Goal: Task Accomplishment & Management: Use online tool/utility

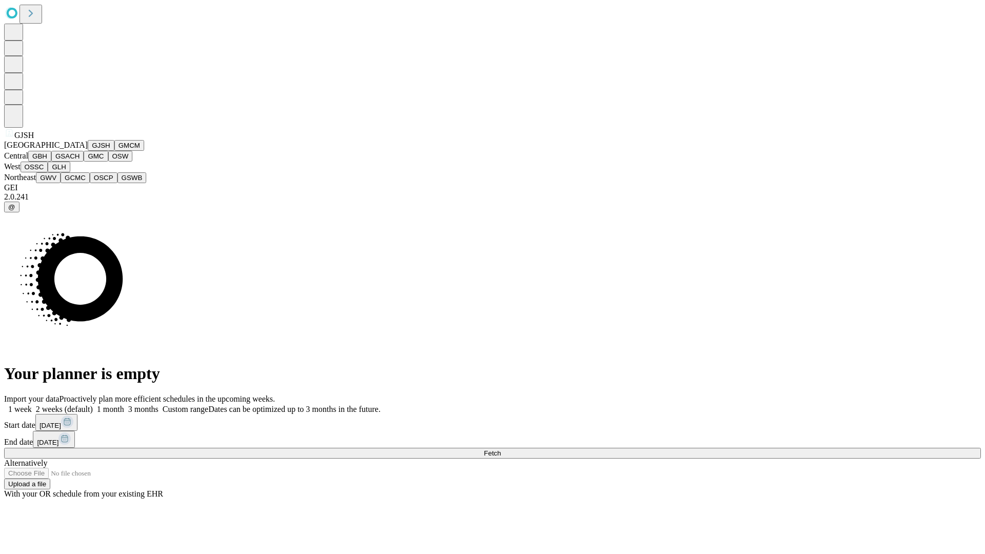
click at [88, 151] on button "GJSH" at bounding box center [101, 145] width 27 height 11
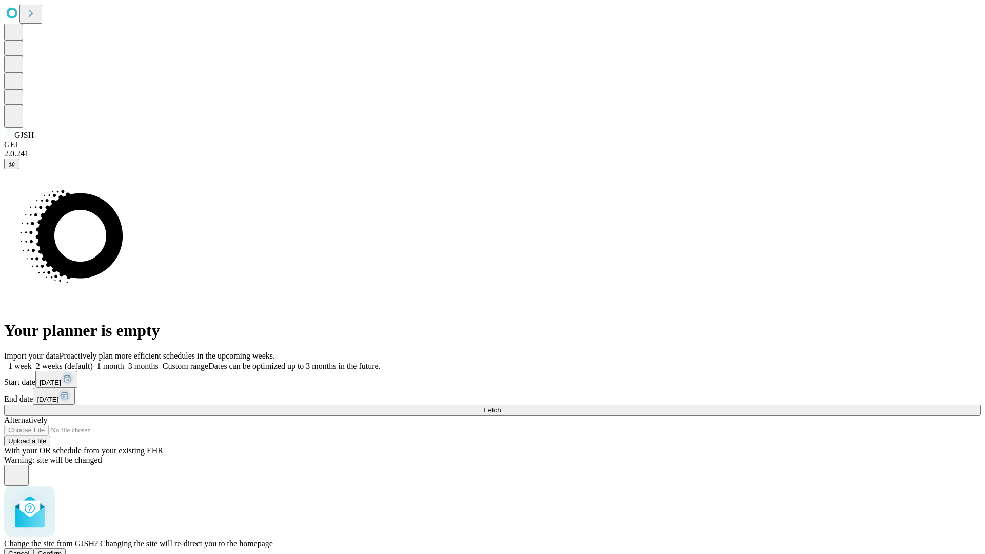
click at [62, 550] on span "Confirm" at bounding box center [50, 554] width 24 height 8
click at [124, 362] on label "1 month" at bounding box center [108, 366] width 31 height 9
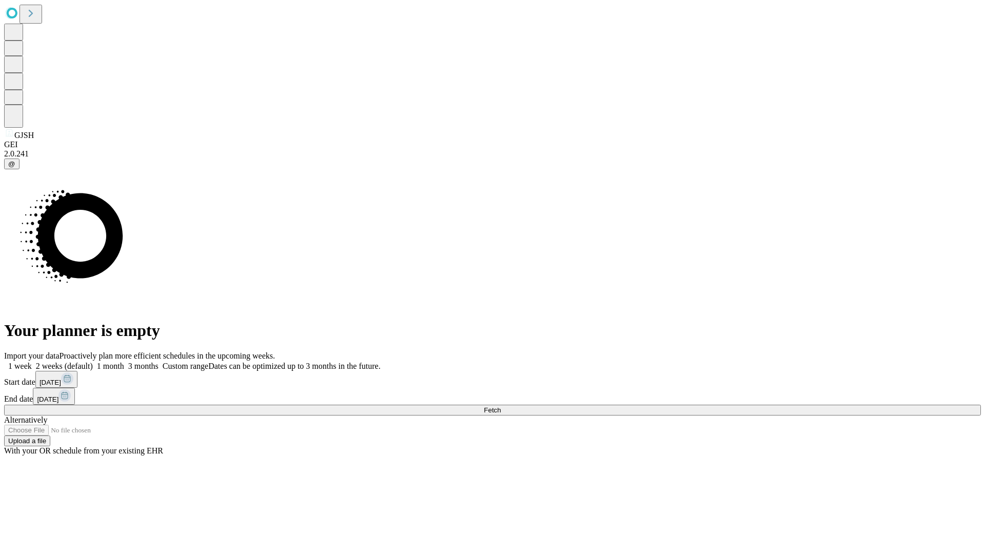
click at [501, 406] on span "Fetch" at bounding box center [492, 410] width 17 height 8
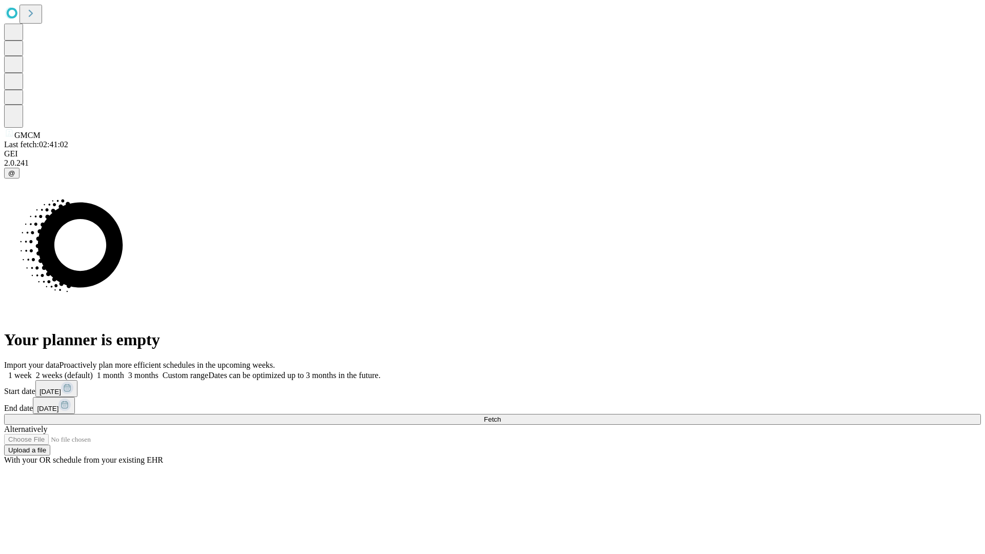
click at [124, 371] on label "1 month" at bounding box center [108, 375] width 31 height 9
click at [501, 415] on span "Fetch" at bounding box center [492, 419] width 17 height 8
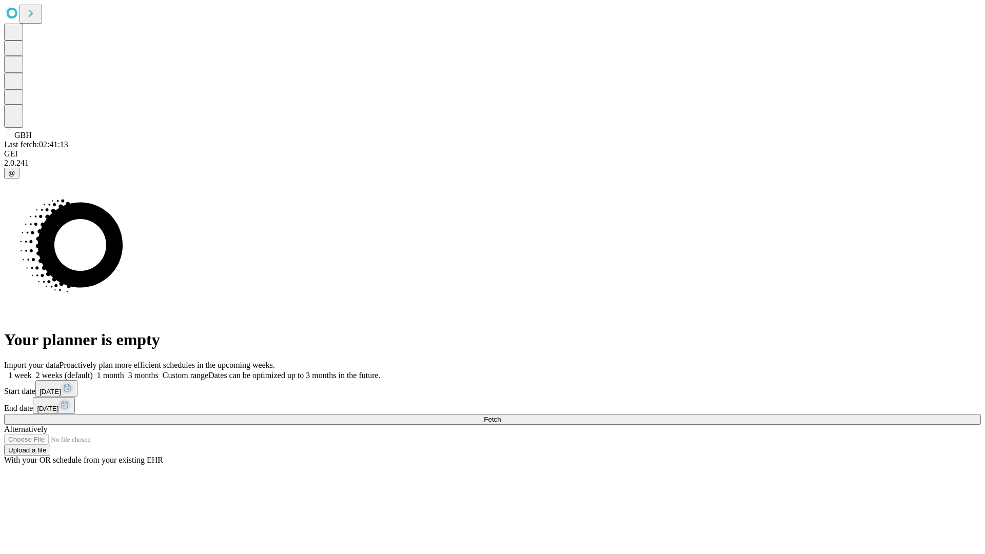
click at [501, 415] on span "Fetch" at bounding box center [492, 419] width 17 height 8
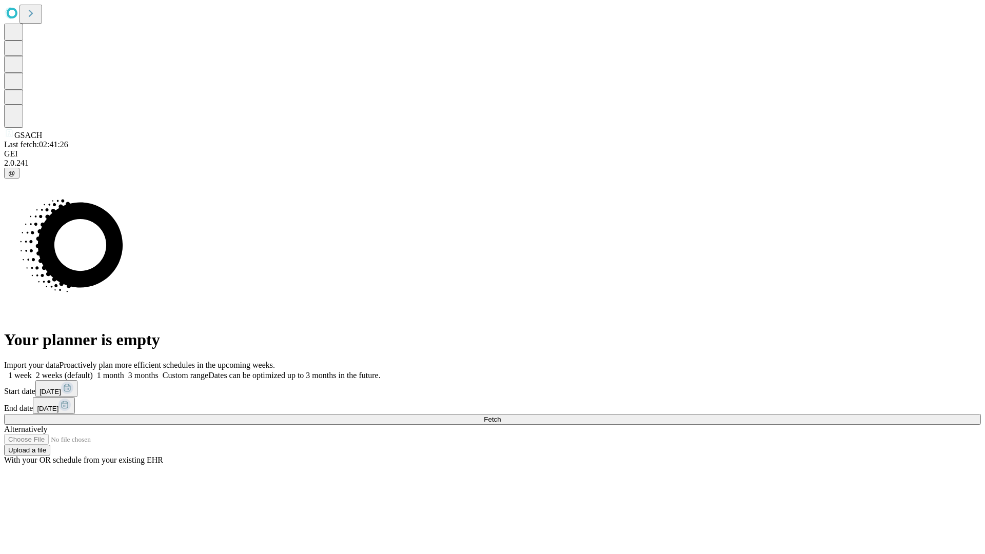
click at [124, 371] on label "1 month" at bounding box center [108, 375] width 31 height 9
click at [501, 415] on span "Fetch" at bounding box center [492, 419] width 17 height 8
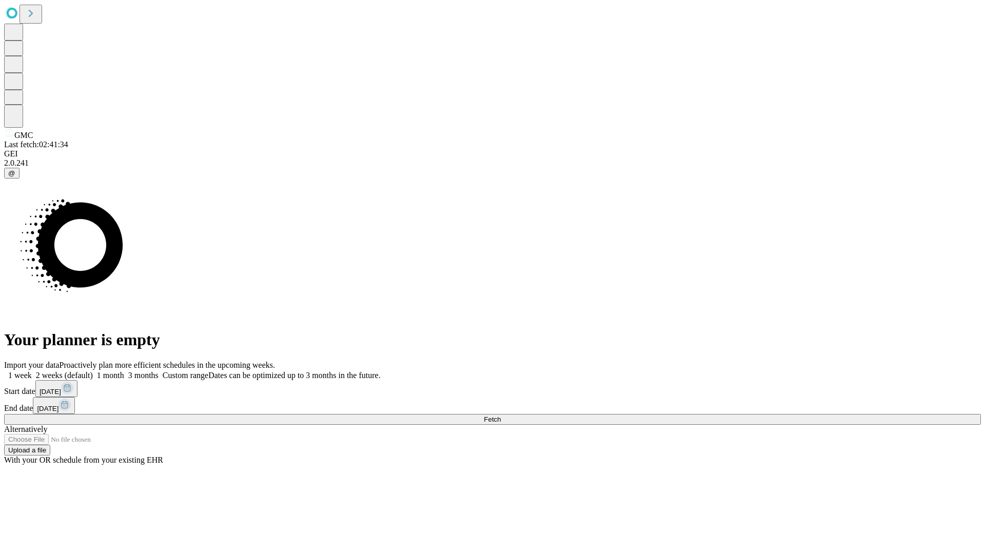
click at [124, 371] on label "1 month" at bounding box center [108, 375] width 31 height 9
click at [501, 415] on span "Fetch" at bounding box center [492, 419] width 17 height 8
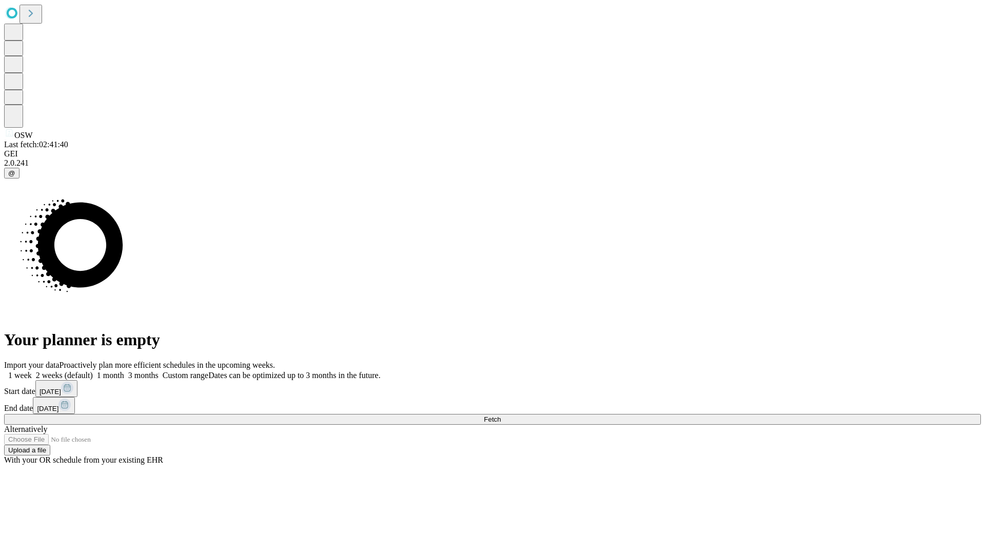
click at [501, 415] on span "Fetch" at bounding box center [492, 419] width 17 height 8
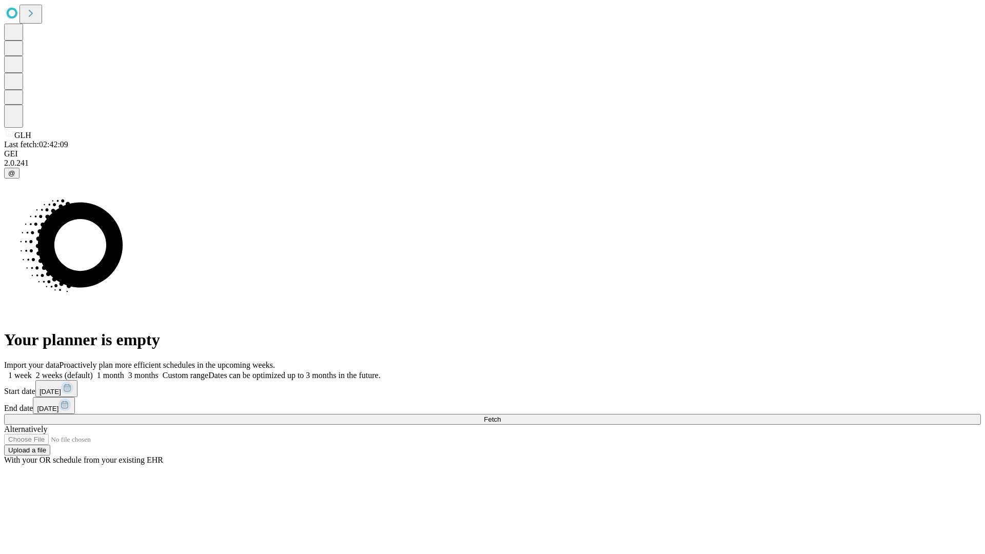
click at [124, 371] on label "1 month" at bounding box center [108, 375] width 31 height 9
click at [501, 415] on span "Fetch" at bounding box center [492, 419] width 17 height 8
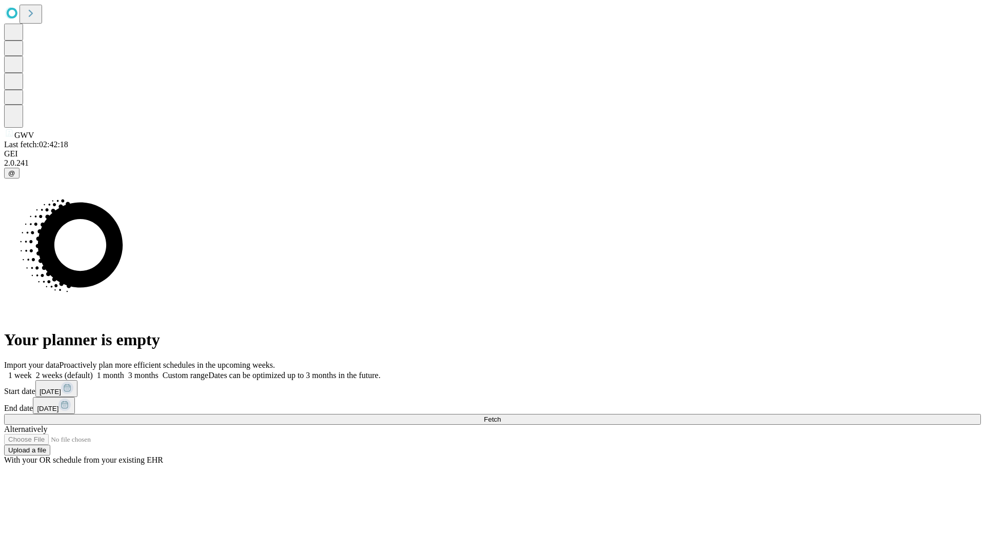
click at [124, 371] on label "1 month" at bounding box center [108, 375] width 31 height 9
click at [501, 415] on span "Fetch" at bounding box center [492, 419] width 17 height 8
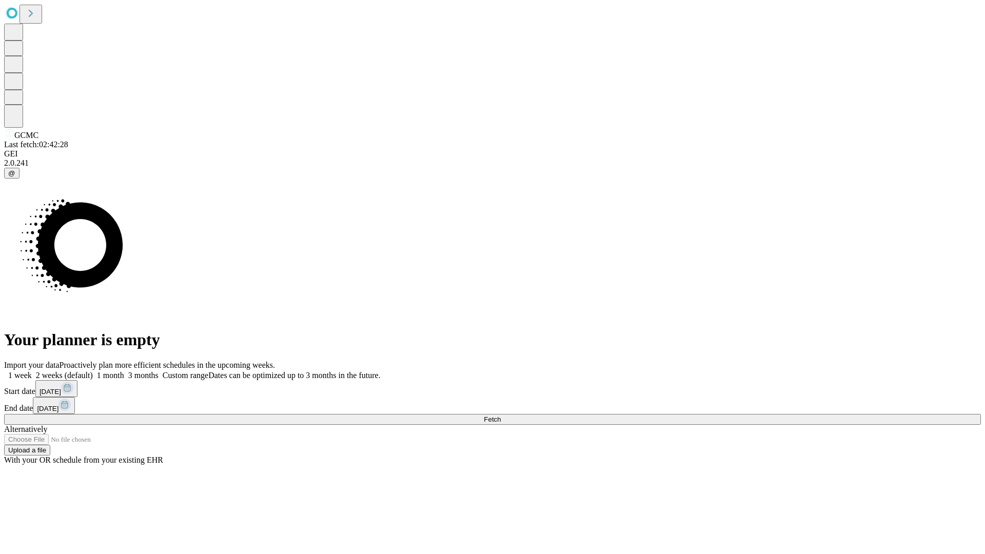
click at [124, 371] on label "1 month" at bounding box center [108, 375] width 31 height 9
click at [501, 415] on span "Fetch" at bounding box center [492, 419] width 17 height 8
